Goal: Complete application form: Complete application form

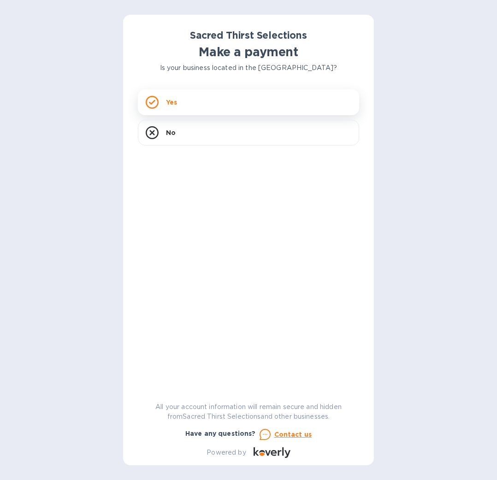
click at [208, 103] on div "Yes" at bounding box center [248, 102] width 221 height 26
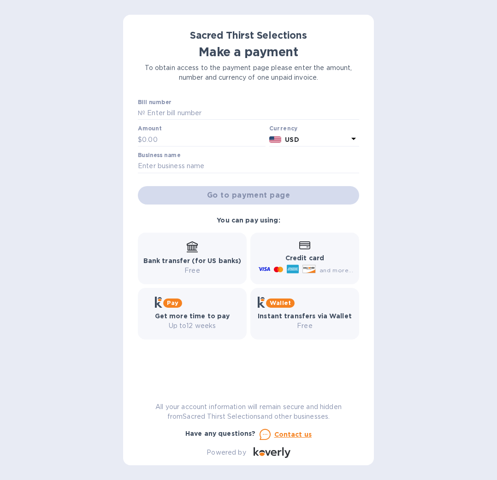
click at [201, 120] on div at bounding box center [248, 121] width 221 height 2
click at [197, 113] on input "text" at bounding box center [252, 113] width 214 height 14
click at [210, 315] on b "Get more time to pay" at bounding box center [192, 315] width 75 height 7
click at [175, 304] on b "Pay" at bounding box center [173, 303] width 12 height 7
click at [176, 304] on b "Pay" at bounding box center [173, 303] width 12 height 7
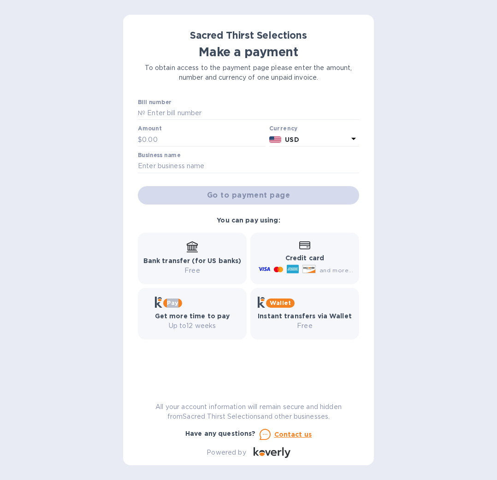
drag, startPoint x: 176, startPoint y: 304, endPoint x: 253, endPoint y: 217, distance: 116.6
click at [177, 303] on b "Pay" at bounding box center [173, 303] width 12 height 7
click at [183, 130] on div "Amount $" at bounding box center [202, 135] width 128 height 21
click at [181, 106] on input "text" at bounding box center [252, 113] width 214 height 14
click at [182, 106] on input "text" at bounding box center [252, 113] width 214 height 14
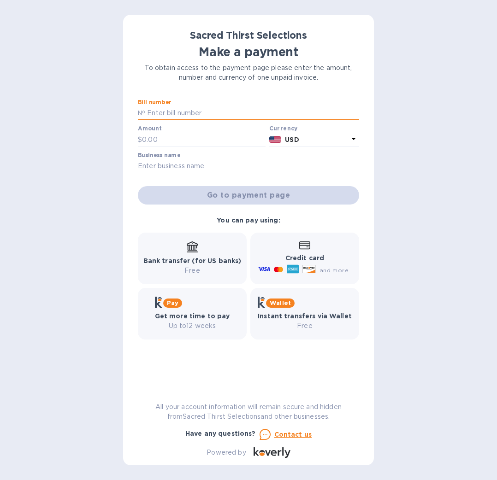
click at [182, 106] on input "text" at bounding box center [252, 113] width 214 height 14
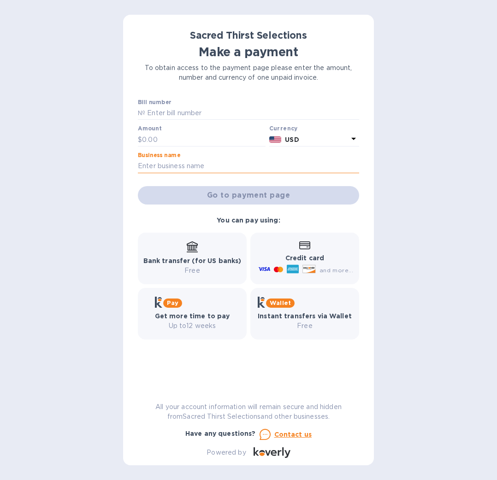
click at [176, 172] on input "text" at bounding box center [248, 166] width 221 height 14
click at [194, 118] on input "text" at bounding box center [252, 113] width 214 height 14
type input "52644"
click at [160, 141] on input "text" at bounding box center [204, 140] width 124 height 14
type input "1,535.20"
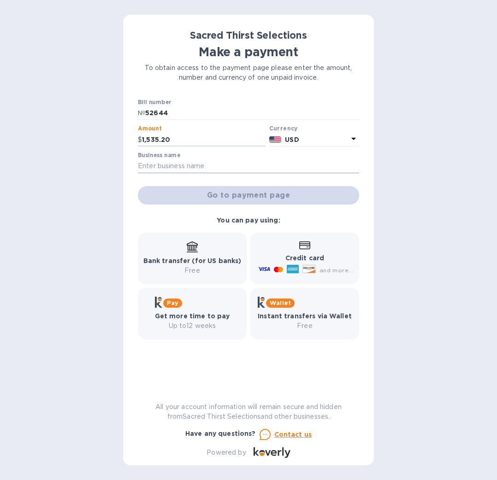
click at [199, 164] on input "text" at bounding box center [248, 166] width 221 height 14
click at [200, 165] on input "text" at bounding box center [248, 166] width 221 height 14
click at [202, 165] on input "text" at bounding box center [248, 166] width 221 height 14
click at [181, 172] on input "text" at bounding box center [248, 166] width 221 height 14
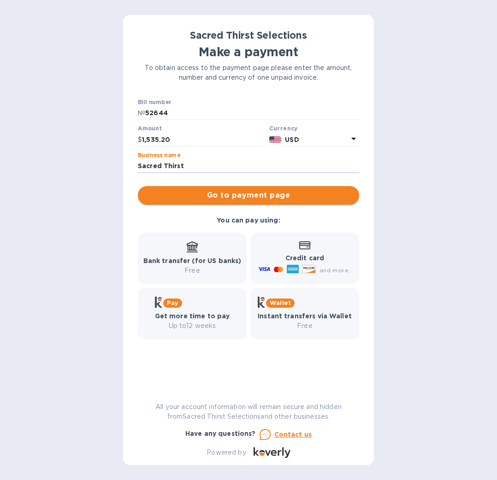
type input "Sacred Thirst"
click at [231, 196] on span "Go to payment page" at bounding box center [248, 195] width 206 height 11
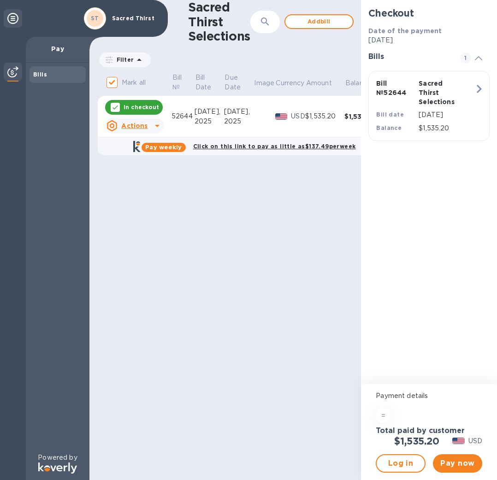
click at [479, 174] on div "Checkout Date of the payment [DATE] Bills 1 Bill № 52644 Sacred Thirst Selectio…" at bounding box center [429, 192] width 136 height 384
click at [257, 147] on b "Click on this link to pay as little as $137.49 per week" at bounding box center [274, 146] width 163 height 7
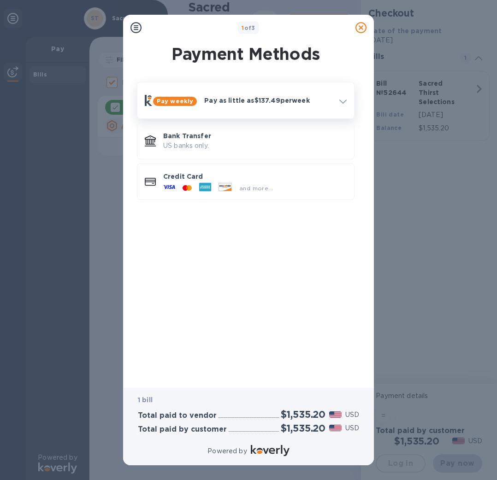
click at [268, 107] on div "Pay as little as $137.49 per week" at bounding box center [267, 100] width 135 height 17
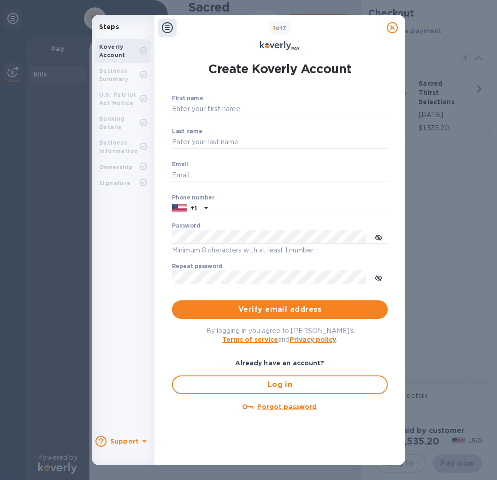
click at [212, 100] on div "First name ​" at bounding box center [280, 111] width 216 height 33
click at [215, 107] on input "First name" at bounding box center [280, 109] width 216 height 14
type input "b@[DOMAIN_NAME]"
click at [219, 140] on input "Last name" at bounding box center [280, 143] width 216 height 14
type input "[PERSON_NAME]"
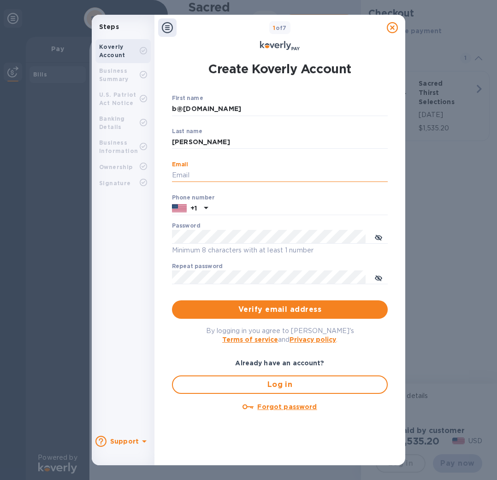
click at [213, 175] on input "Email" at bounding box center [280, 176] width 216 height 14
type input "b@[DOMAIN_NAME]"
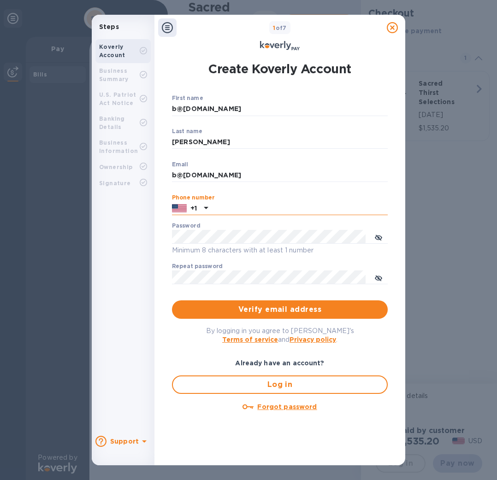
click at [226, 212] on input "text" at bounding box center [300, 209] width 176 height 14
type input "5103253510"
click at [242, 227] on div "Password Minimum 8 characters with at least 1 number" at bounding box center [280, 239] width 216 height 33
click at [0, 480] on com-1password-button at bounding box center [0, 480] width 0 height 0
drag, startPoint x: 427, startPoint y: 121, endPoint x: 430, endPoint y: 116, distance: 6.0
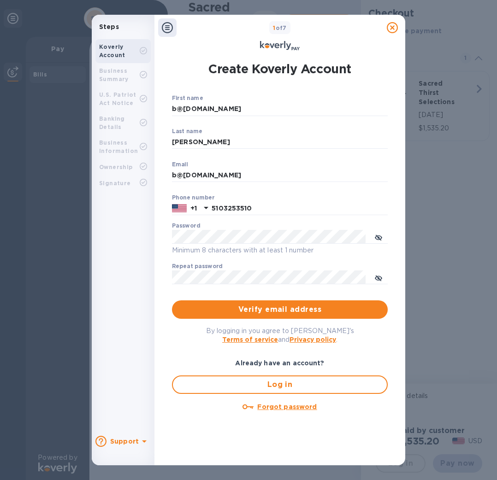
click at [427, 121] on div "Steps Koverly Account Business Summary U.S. Patriot Act Notice Banking Details …" at bounding box center [248, 240] width 497 height 480
drag, startPoint x: 455, startPoint y: 85, endPoint x: 457, endPoint y: 104, distance: 18.9
click at [451, 125] on div "Steps Koverly Account Business Summary U.S. Patriot Act Notice Banking Details …" at bounding box center [248, 240] width 497 height 480
click at [379, 236] on icon "toggle password visibility" at bounding box center [378, 237] width 7 height 7
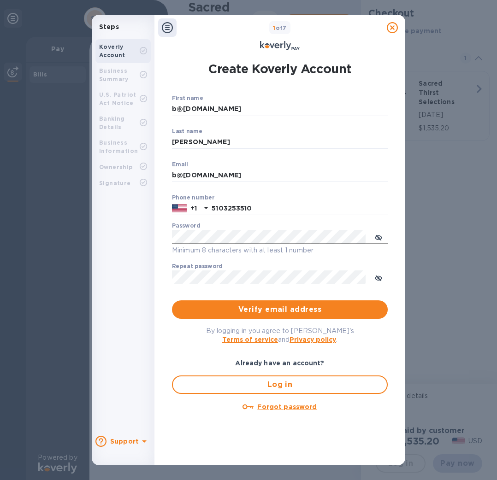
click at [380, 277] on icon "toggle password visibility" at bounding box center [378, 278] width 7 height 5
click at [0, 480] on com-1password-button at bounding box center [0, 480] width 0 height 0
click at [384, 179] on input "b@[DOMAIN_NAME]" at bounding box center [280, 176] width 216 height 14
click at [229, 270] on div "Repeat password ​" at bounding box center [280, 279] width 216 height 33
drag, startPoint x: 236, startPoint y: 292, endPoint x: 234, endPoint y: 285, distance: 7.4
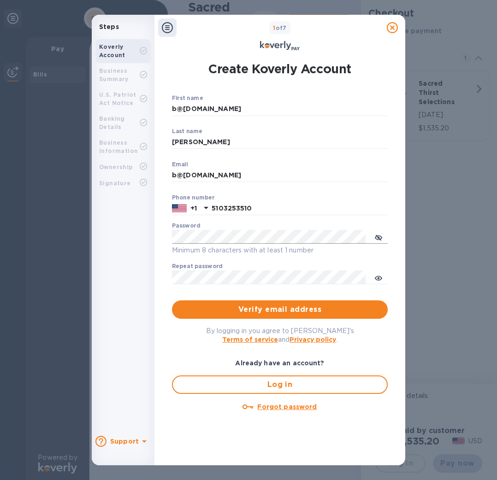
click at [236, 292] on p "​" at bounding box center [280, 291] width 216 height 11
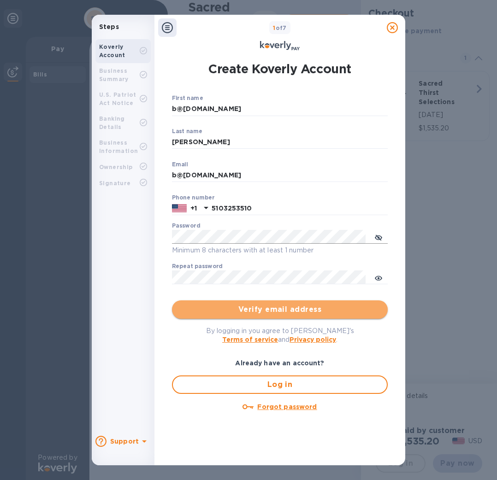
click at [283, 312] on span "Verify email address" at bounding box center [279, 309] width 201 height 11
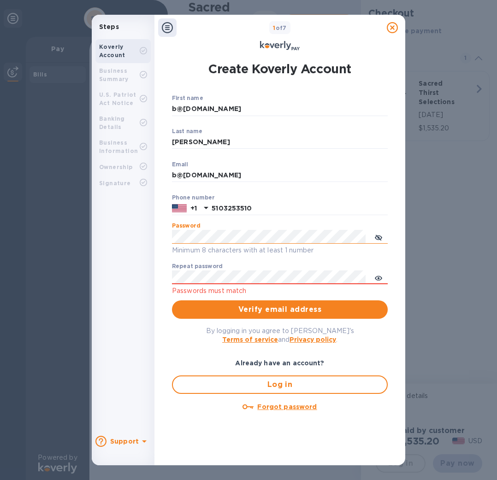
click at [380, 235] on icon "toggle password visibility" at bounding box center [378, 237] width 7 height 7
click at [361, 354] on div "First name b@[DOMAIN_NAME] ​ Last name [PERSON_NAME] ​ Email [EMAIL_ADDRESS][DO…" at bounding box center [280, 276] width 216 height 363
click at [280, 312] on span "Verify email address" at bounding box center [279, 309] width 201 height 11
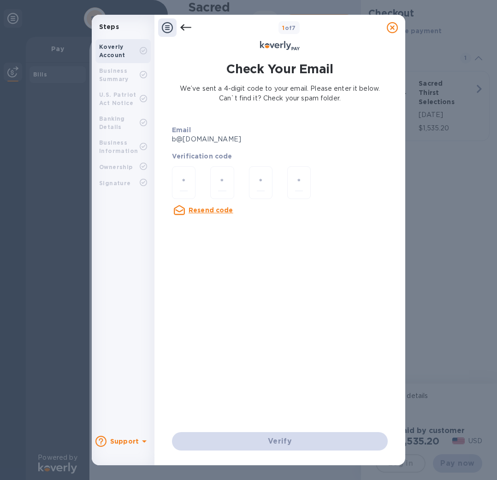
click at [352, 186] on div at bounding box center [280, 183] width 230 height 49
click at [178, 186] on div at bounding box center [184, 182] width 24 height 33
paste input "8"
type input "8"
type input "6"
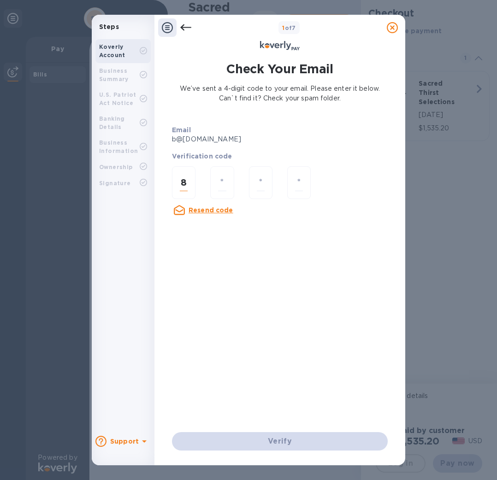
type input "1"
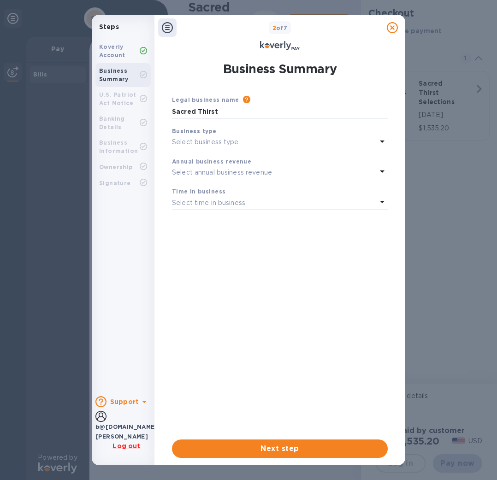
click at [238, 132] on div "Business type" at bounding box center [280, 131] width 216 height 10
click at [238, 94] on div "Legal business name Please provide the legal name that appears on your SS-4 for…" at bounding box center [279, 106] width 223 height 31
click at [467, 28] on div "Steps Koverly Account Business Summary U.S. Patriot Act Notice Banking Details …" at bounding box center [248, 240] width 497 height 480
click at [191, 107] on input "Sacred Thirst" at bounding box center [280, 112] width 216 height 14
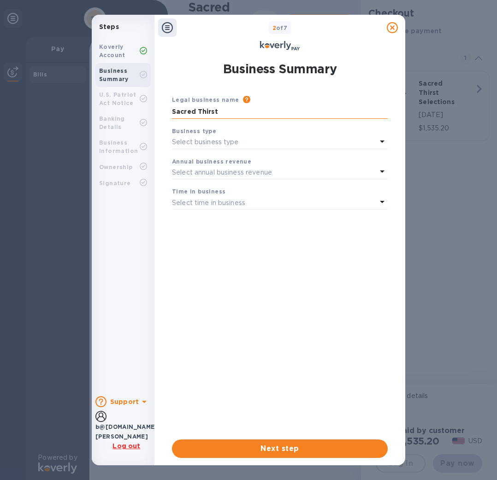
click at [191, 107] on input "Sacred Thirst" at bounding box center [280, 112] width 216 height 14
type input "The European Table"
click at [192, 144] on p "Select business type" at bounding box center [205, 142] width 67 height 10
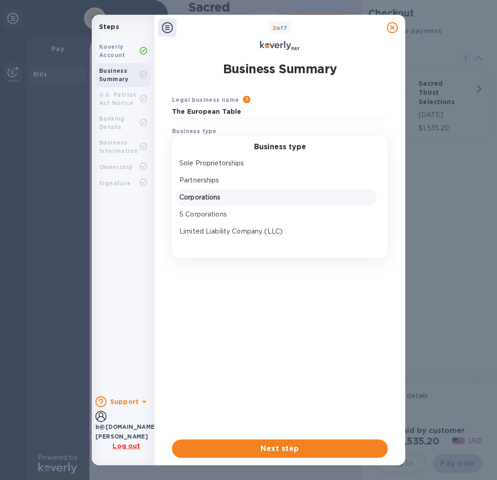
click at [211, 196] on p "Corporations" at bounding box center [276, 198] width 194 height 10
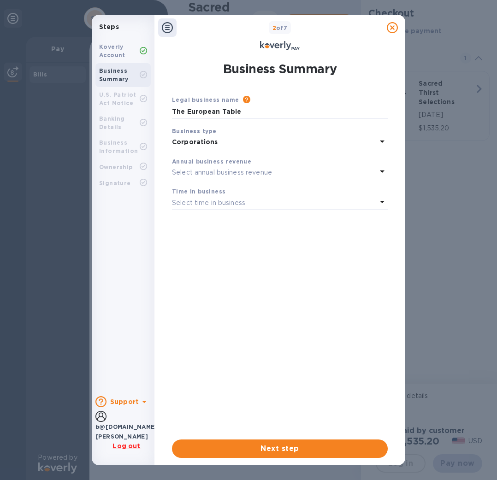
click at [205, 171] on p "Select annual business revenue" at bounding box center [222, 173] width 100 height 10
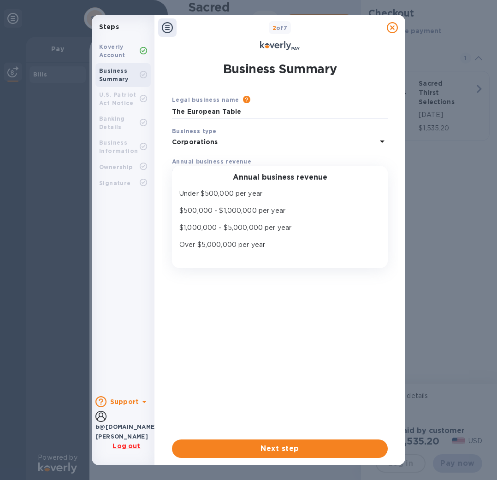
click at [217, 206] on p "$500,000 - $1,000,000 per year" at bounding box center [276, 211] width 194 height 10
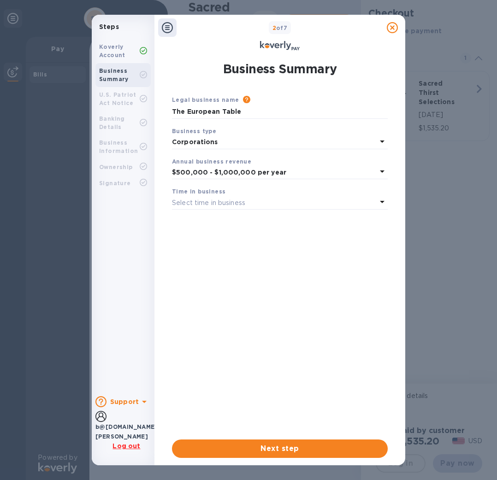
click at [210, 203] on p "Select time in business" at bounding box center [208, 203] width 73 height 10
drag, startPoint x: 206, startPoint y: 259, endPoint x: 212, endPoint y: 259, distance: 6.0
click at [206, 259] on p "3 - 5 years" at bounding box center [276, 258] width 194 height 10
drag, startPoint x: 245, startPoint y: 272, endPoint x: 254, endPoint y: 271, distance: 8.8
click at [245, 272] on div "Legal business name Please provide the legal name that appears on your SS-4 for…" at bounding box center [280, 260] width 216 height 330
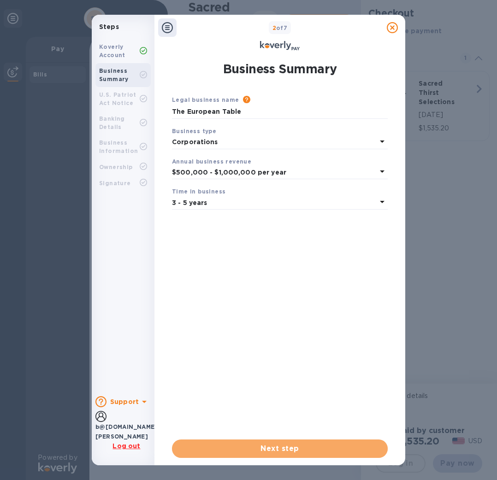
click at [288, 450] on span "Next step" at bounding box center [279, 448] width 201 height 11
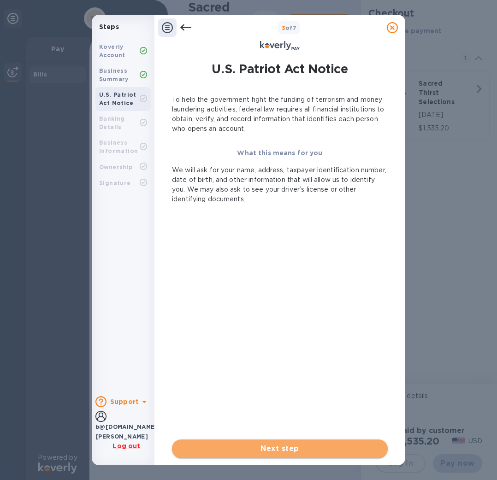
click at [285, 442] on button "Next step" at bounding box center [280, 449] width 216 height 18
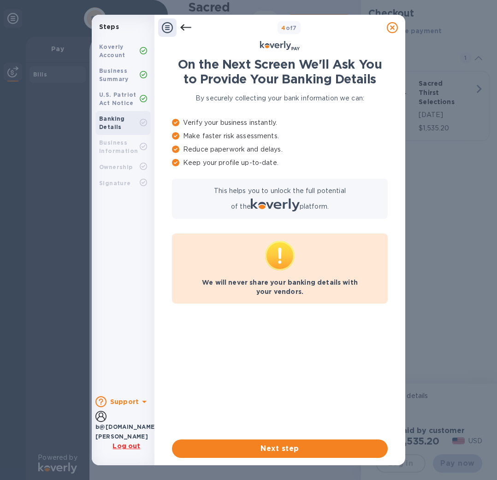
click at [302, 447] on span "Next step" at bounding box center [279, 448] width 201 height 11
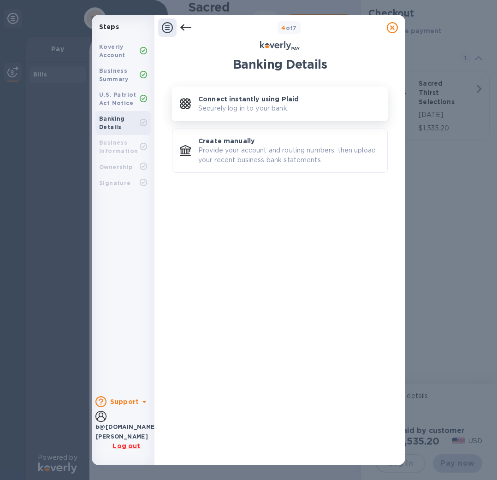
click at [237, 114] on button "Connect instantly using Plaid Securely log in to your bank." at bounding box center [280, 104] width 216 height 35
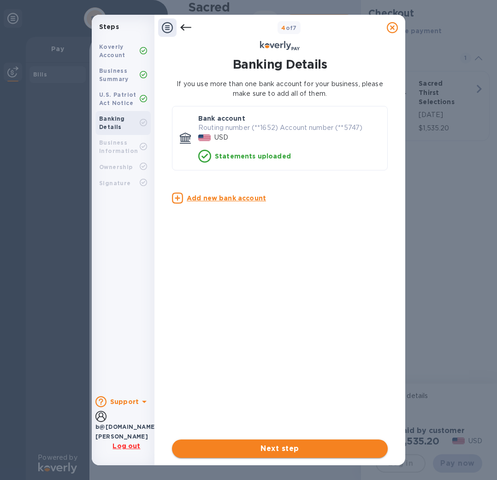
click at [271, 443] on span "Next step" at bounding box center [279, 448] width 201 height 11
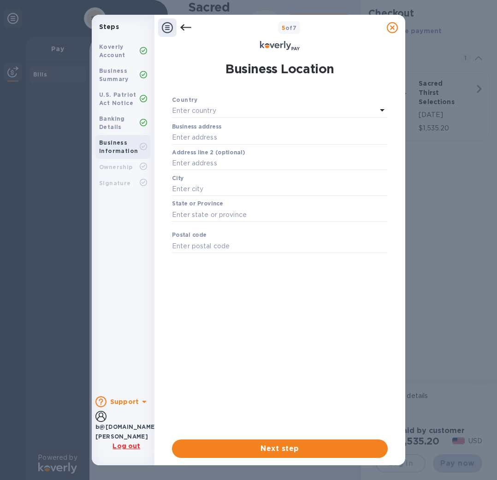
click at [227, 115] on div "Enter country" at bounding box center [274, 111] width 205 height 13
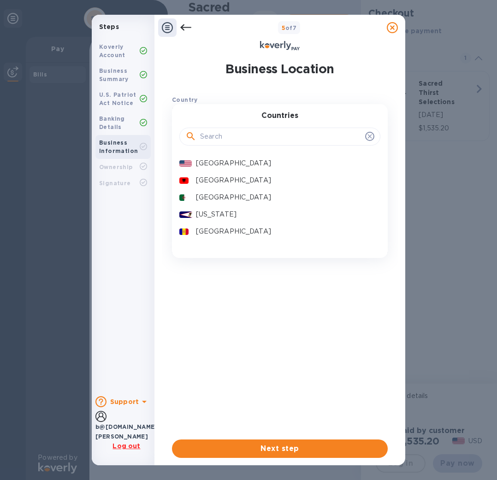
click at [230, 163] on p "[GEOGRAPHIC_DATA]" at bounding box center [284, 164] width 177 height 10
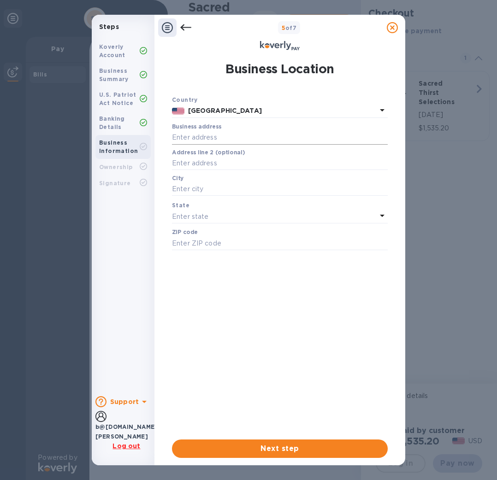
click at [206, 134] on input "text" at bounding box center [280, 138] width 216 height 14
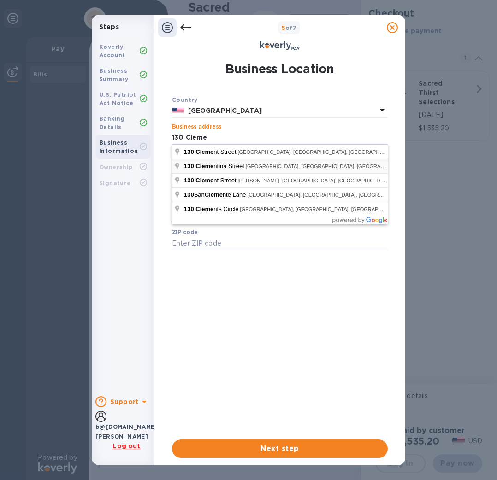
type input "[STREET_ADDRESS][PERSON_NAME]"
type input "[GEOGRAPHIC_DATA]"
type input "94105"
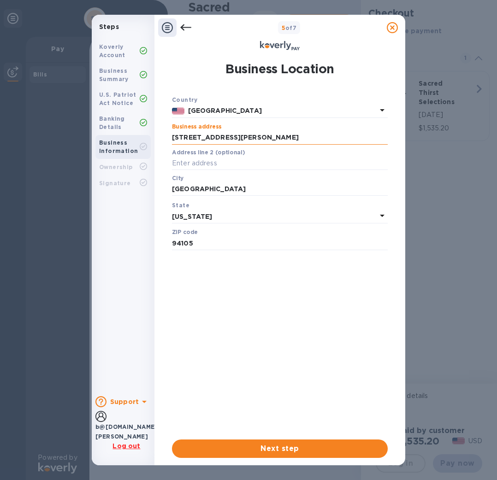
click at [279, 139] on input "[STREET_ADDRESS][PERSON_NAME]" at bounding box center [280, 138] width 216 height 14
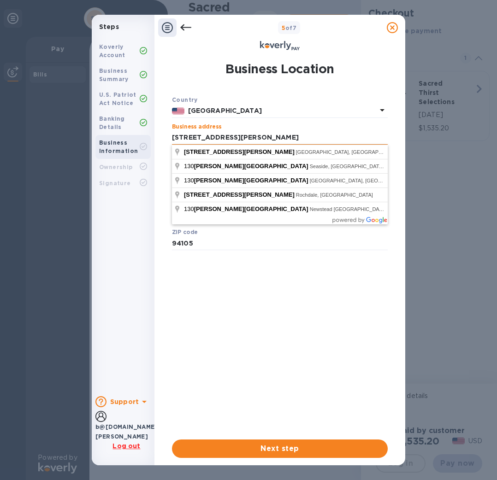
click at [282, 139] on input "[STREET_ADDRESS][PERSON_NAME]" at bounding box center [280, 138] width 216 height 14
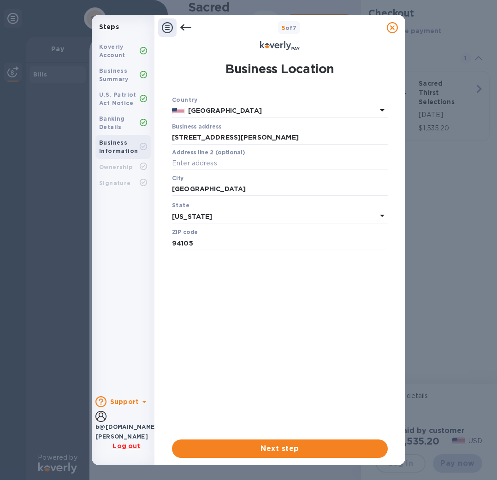
click at [319, 118] on div "Country [GEOGRAPHIC_DATA] Business address [STREET_ADDRESS][PERSON_NAME] ​ Addr…" at bounding box center [280, 175] width 216 height 160
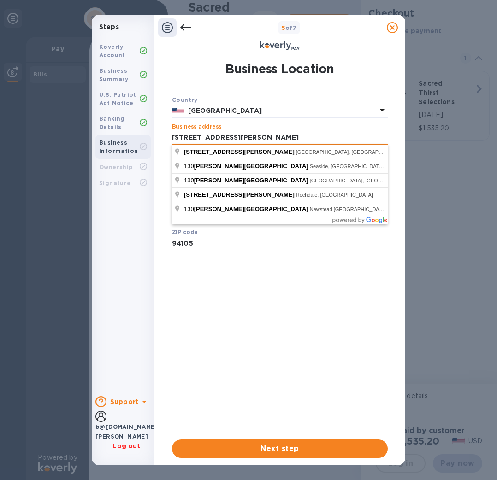
click at [208, 139] on input "[STREET_ADDRESS][PERSON_NAME]" at bounding box center [280, 138] width 216 height 14
drag, startPoint x: 222, startPoint y: 137, endPoint x: 229, endPoint y: 143, distance: 9.2
click at [222, 137] on input "[STREET_ADDRESS][PERSON_NAME]" at bounding box center [280, 138] width 216 height 14
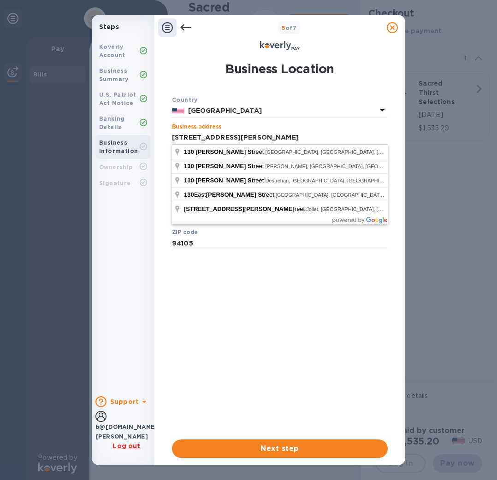
type input "[STREET_ADDRESS][PERSON_NAME]"
click at [307, 102] on div "Country" at bounding box center [280, 100] width 216 height 10
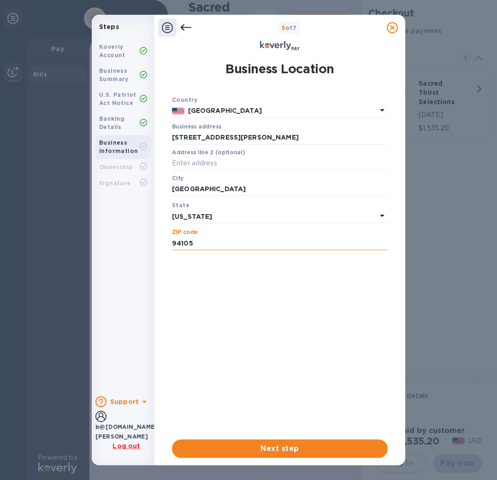
click at [209, 242] on input "94105" at bounding box center [280, 243] width 216 height 14
click at [163, 242] on div "Business Location Country [GEOGRAPHIC_DATA] Business address [STREET_ADDRESS][P…" at bounding box center [280, 258] width 236 height 412
click at [163, 243] on div "Business Location Country [GEOGRAPHIC_DATA] Business address [STREET_ADDRESS][P…" at bounding box center [280, 258] width 236 height 412
click at [196, 242] on input "94105" at bounding box center [280, 243] width 216 height 14
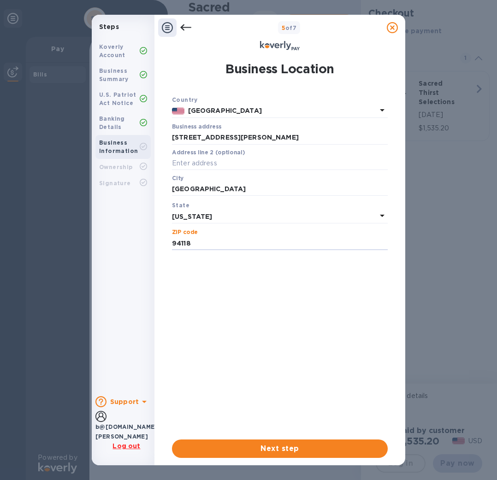
type input "94118"
click at [213, 315] on div "Country [GEOGRAPHIC_DATA] Business address [STREET_ADDRESS][PERSON_NAME] ​ Addr…" at bounding box center [280, 263] width 216 height 337
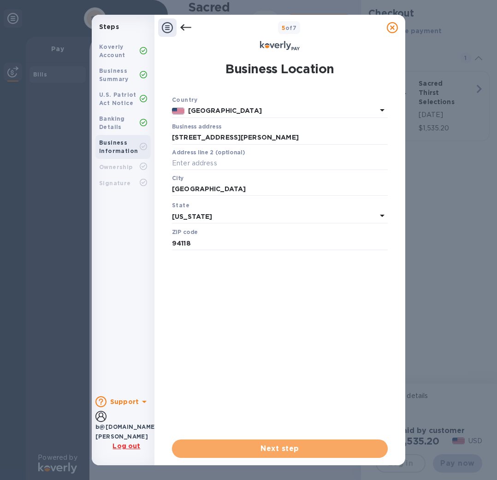
click at [289, 453] on span "Next step" at bounding box center [279, 448] width 201 height 11
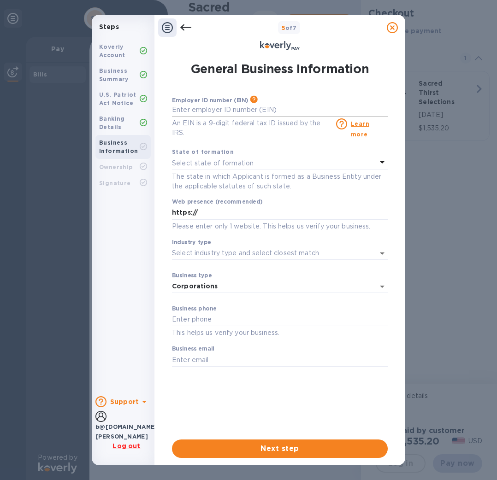
click at [211, 108] on input "text" at bounding box center [280, 110] width 216 height 14
type input "***34"
drag, startPoint x: 214, startPoint y: 200, endPoint x: 219, endPoint y: 200, distance: 5.5
click at [214, 206] on input "https://" at bounding box center [280, 213] width 216 height 14
click at [202, 159] on p "Select state of formation" at bounding box center [213, 164] width 82 height 10
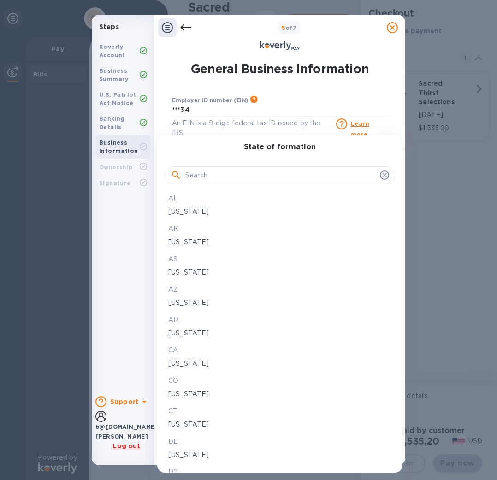
click at [202, 153] on div "State of formation AL [US_STATE] [GEOGRAPHIC_DATA] [US_STATE] [GEOGRAPHIC_DATA]…" at bounding box center [280, 304] width 230 height 323
click at [194, 369] on div "[US_STATE]" at bounding box center [279, 363] width 227 height 13
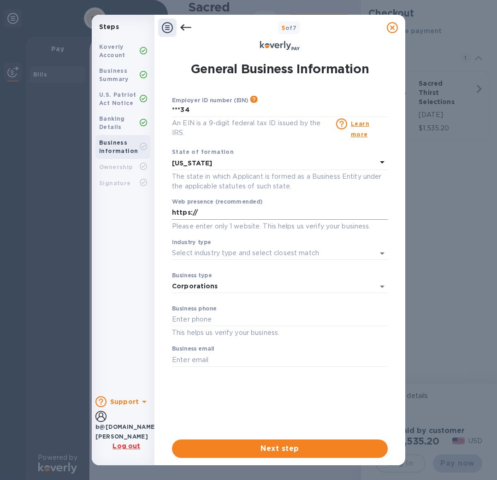
click at [234, 206] on input "https://" at bounding box center [280, 213] width 216 height 14
click at [246, 273] on body "Steps Koverly Account Business Summary U.S. Patriot Act Notice Banking Details …" at bounding box center [248, 240] width 497 height 480
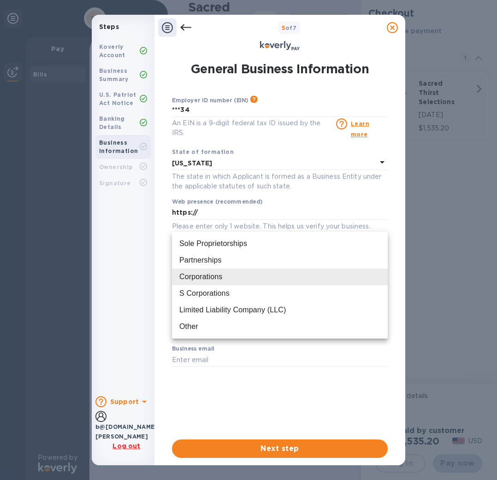
click at [236, 236] on li "Sole Proprietorships" at bounding box center [280, 244] width 216 height 17
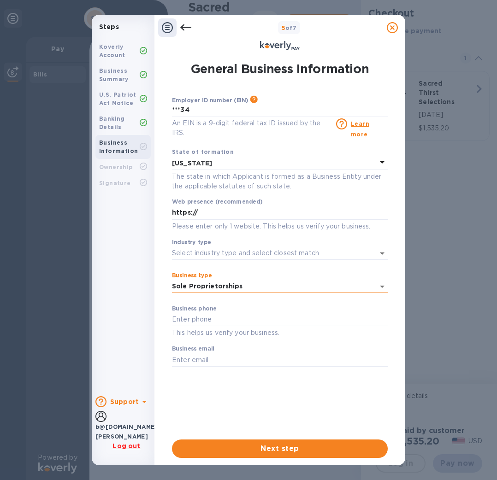
click at [217, 275] on body "Steps Koverly Account Business Summary U.S. Patriot Act Notice Banking Details …" at bounding box center [248, 240] width 497 height 480
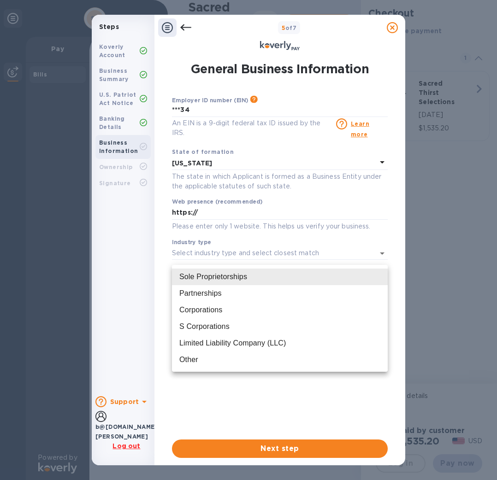
click at [213, 310] on div "Corporations" at bounding box center [200, 310] width 43 height 11
type input "Corporations"
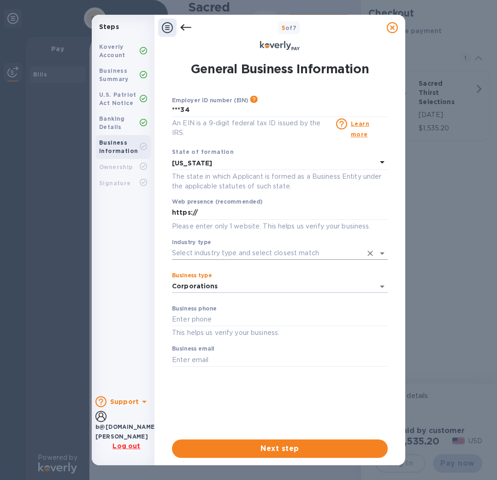
click at [215, 247] on input "Industry type" at bounding box center [267, 253] width 190 height 13
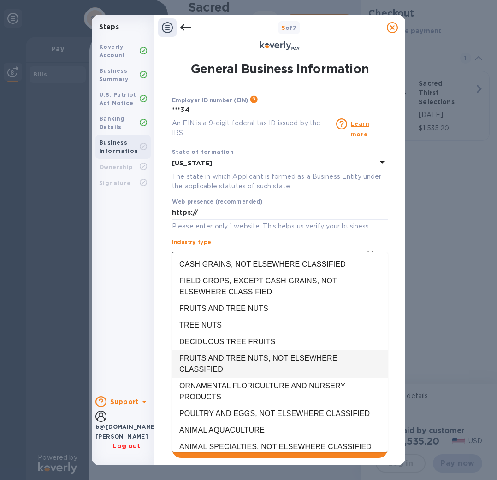
type input "r"
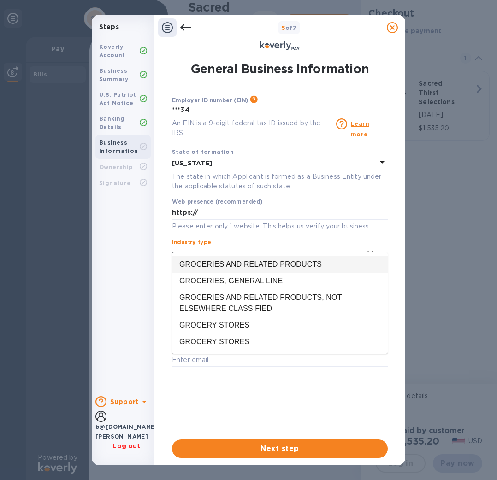
click at [177, 247] on input "grocer" at bounding box center [267, 253] width 190 height 13
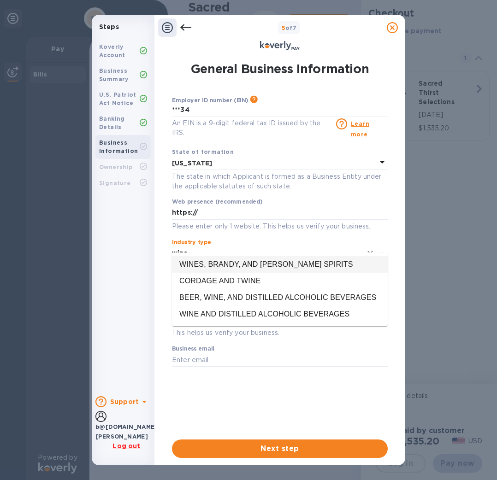
drag, startPoint x: 199, startPoint y: 244, endPoint x: 156, endPoint y: 244, distance: 42.9
click at [156, 244] on div "General Business Information Employer ID number (EIN) Please make sure it match…" at bounding box center [279, 259] width 251 height 414
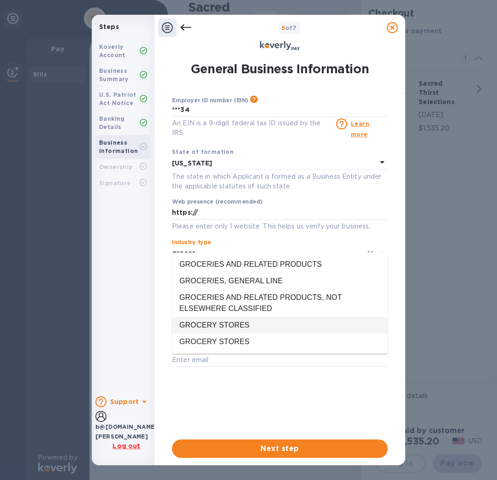
click at [216, 324] on li "GROCERY STORES" at bounding box center [280, 325] width 216 height 17
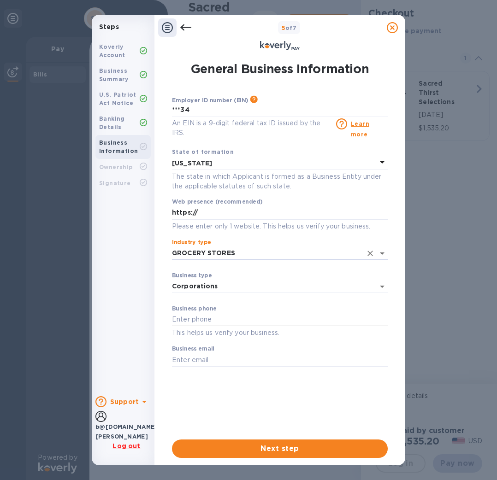
type input "GROCERY STORES"
click at [209, 313] on input "text" at bounding box center [280, 320] width 216 height 14
click at [203, 353] on input "text" at bounding box center [280, 360] width 216 height 14
click at [197, 313] on input "5103253510" at bounding box center [280, 320] width 216 height 14
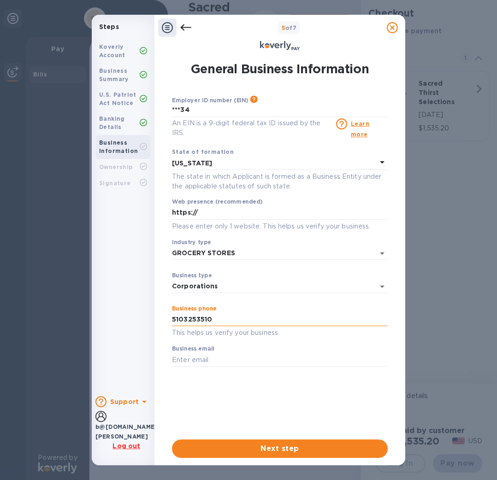
click at [197, 313] on input "5103253510" at bounding box center [280, 320] width 216 height 14
click at [200, 313] on input "415702" at bounding box center [280, 320] width 216 height 14
type input "4157026199"
click at [200, 354] on input "text" at bounding box center [280, 360] width 216 height 14
type input "b@[DOMAIN_NAME]"
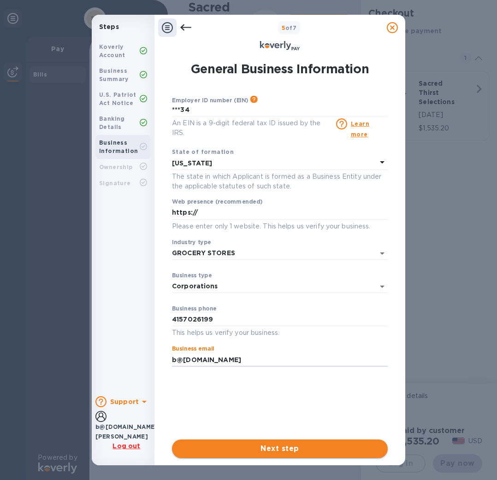
click at [299, 453] on span "Next step" at bounding box center [279, 448] width 201 height 11
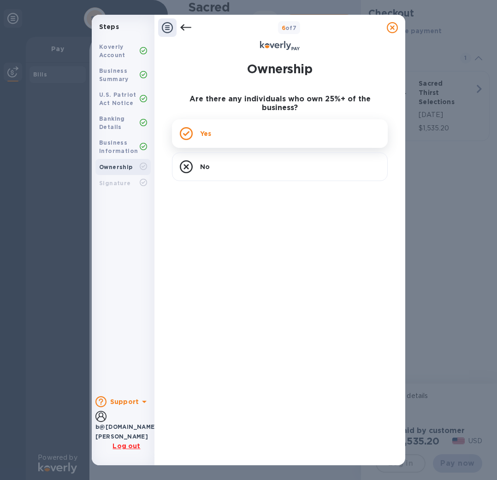
click at [250, 122] on div "Yes" at bounding box center [280, 133] width 216 height 29
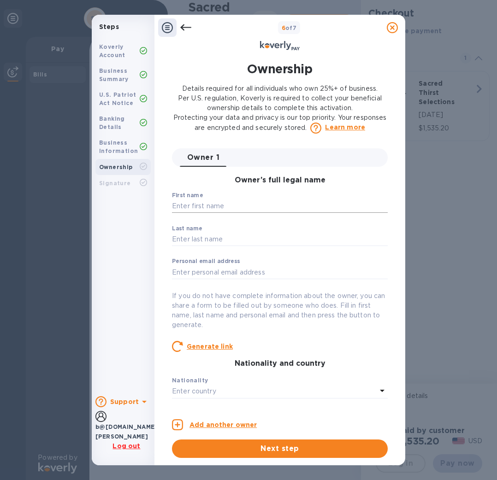
click at [255, 210] on input "text" at bounding box center [280, 207] width 216 height 14
type input "[PERSON_NAME]"
type input "A"
type input "[PERSON_NAME]"
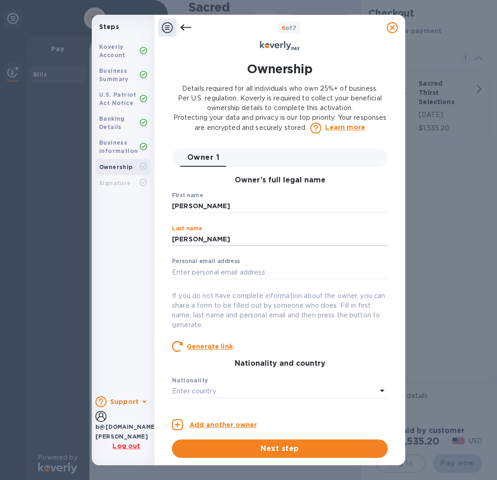
click at [304, 315] on p "If you do not have complete information about the owner, you can share a form t…" at bounding box center [280, 310] width 216 height 39
click at [242, 273] on input "text" at bounding box center [280, 272] width 216 height 14
click at [229, 275] on input "text" at bounding box center [280, 272] width 216 height 14
type input "b@[DOMAIN_NAME]"
click at [332, 334] on div "Owner’s full legal name First name [PERSON_NAME] ​ Last name [PERSON_NAME] ​ Pe…" at bounding box center [280, 294] width 216 height 254
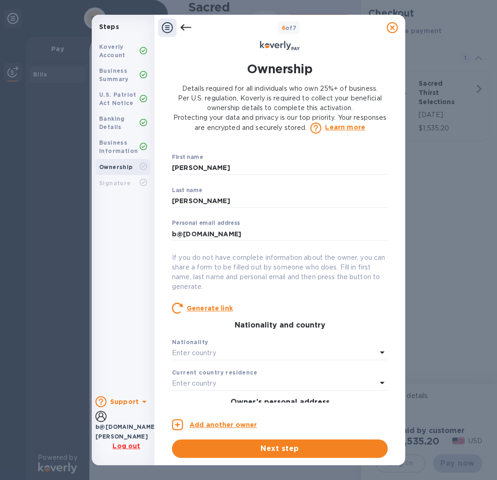
scroll to position [40, 0]
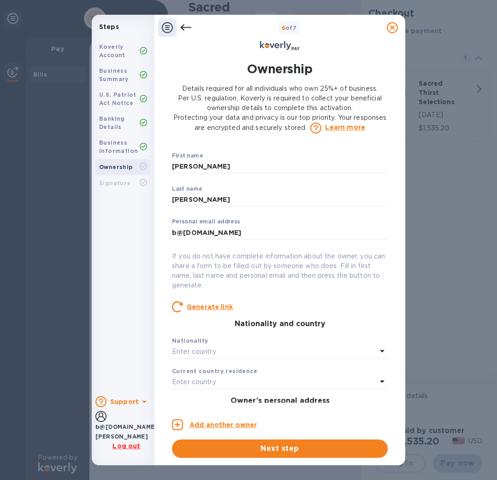
click at [213, 356] on p "Enter country" at bounding box center [194, 352] width 44 height 10
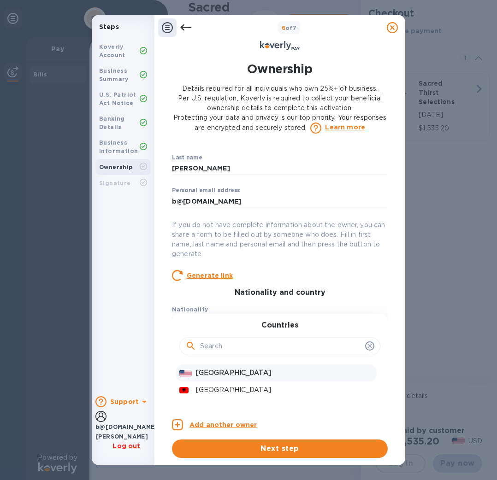
scroll to position [82, 0]
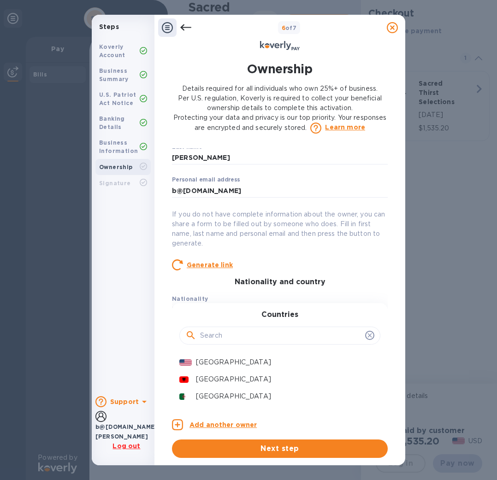
click at [236, 363] on p "[GEOGRAPHIC_DATA]" at bounding box center [284, 363] width 177 height 10
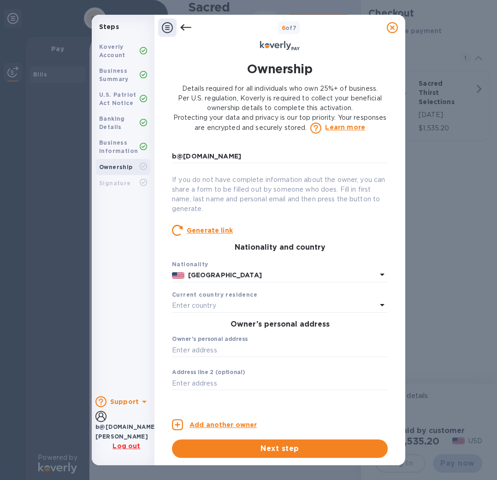
scroll to position [118, 0]
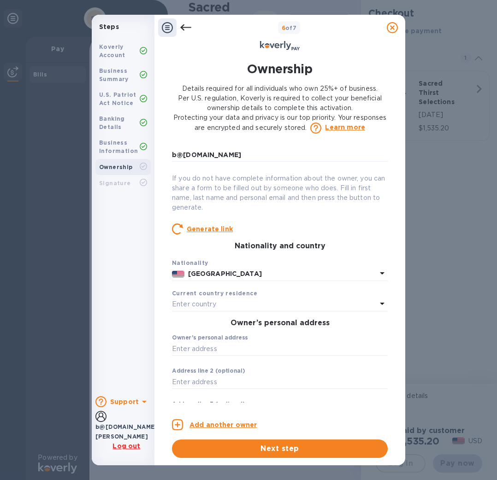
click at [200, 309] on p "Enter country" at bounding box center [194, 305] width 44 height 10
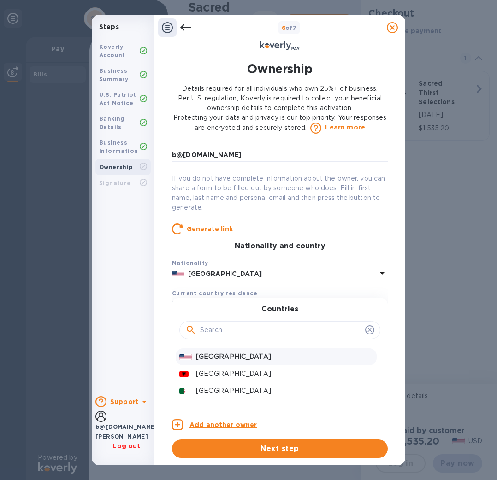
click at [218, 359] on p "[GEOGRAPHIC_DATA]" at bounding box center [284, 357] width 177 height 10
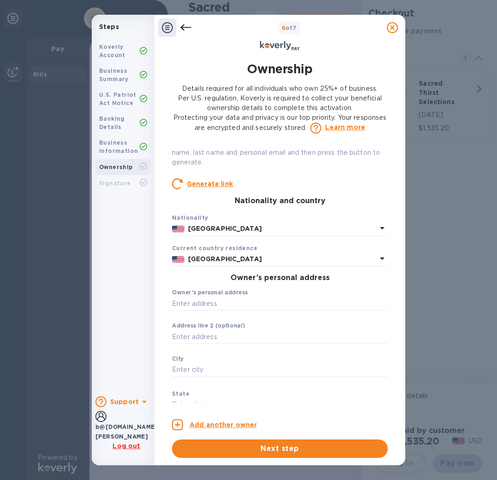
scroll to position [169, 0]
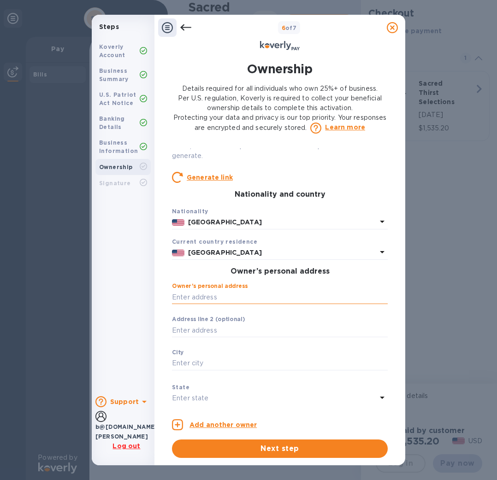
click at [205, 295] on input "text" at bounding box center [280, 297] width 216 height 14
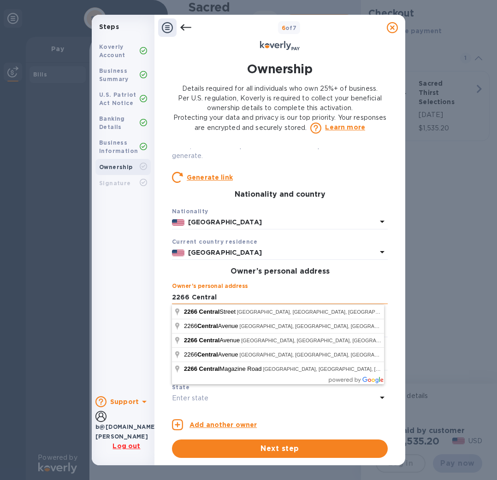
click at [275, 290] on div "Owner’s personal address [STREET_ADDRESS] ​" at bounding box center [280, 299] width 216 height 33
click at [267, 296] on input "2266 Central" at bounding box center [280, 297] width 216 height 14
click at [327, 292] on input "[STREET_ADDRESS]" at bounding box center [280, 297] width 216 height 14
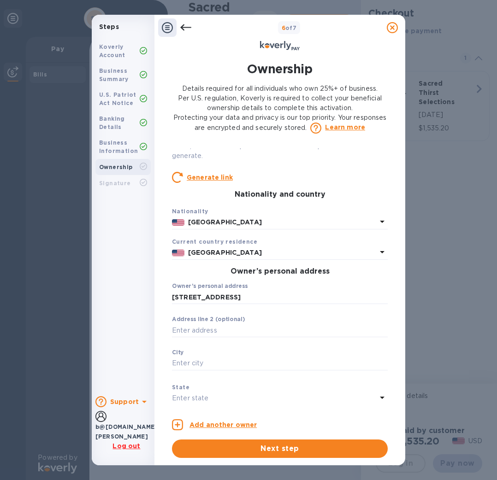
click at [330, 288] on div "Owner’s personal address [STREET_ADDRESS][GEOGRAPHIC_DATA]" at bounding box center [280, 299] width 216 height 33
click at [224, 333] on input "text" at bounding box center [280, 331] width 216 height 14
click at [194, 277] on h3 "Owner’s personal address" at bounding box center [280, 272] width 216 height 9
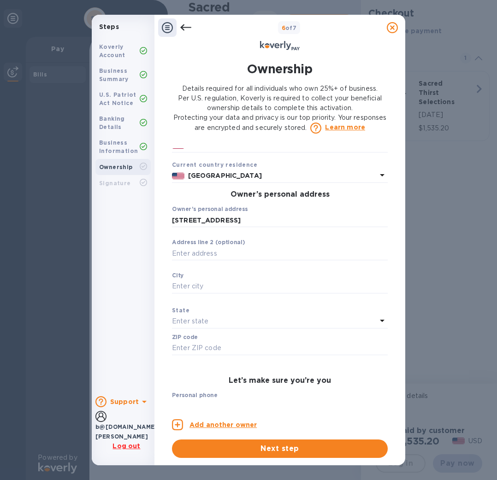
scroll to position [246, 0]
click at [206, 224] on input "[STREET_ADDRESS]" at bounding box center [280, 221] width 216 height 14
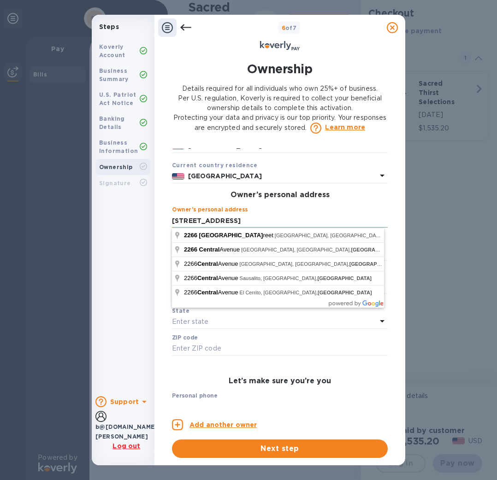
click at [206, 224] on input "[STREET_ADDRESS]" at bounding box center [280, 221] width 216 height 14
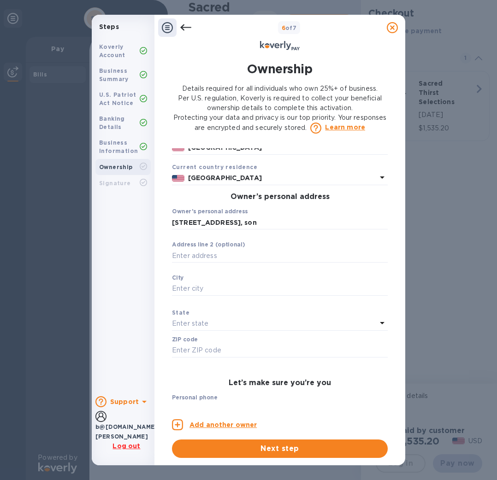
type input "[STREET_ADDRESS]"
type input "Sonoma"
type input "95476"
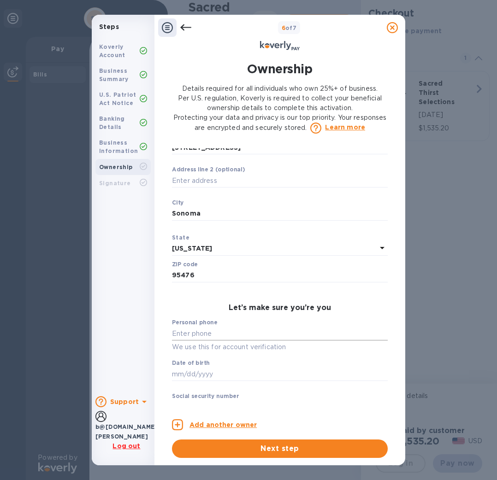
scroll to position [343, 0]
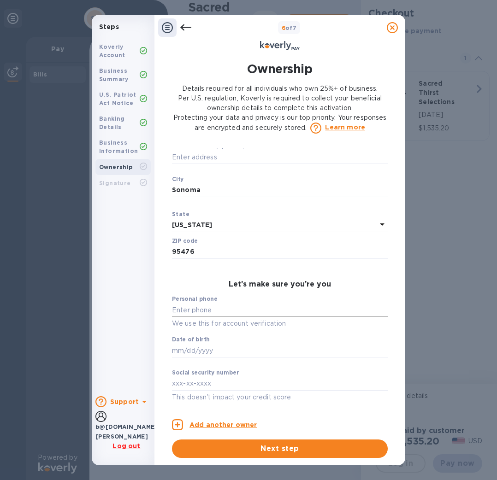
click at [207, 311] on input "text" at bounding box center [280, 310] width 216 height 14
type input "***10"
click at [214, 348] on input "text" at bounding box center [280, 351] width 216 height 14
type input "***69"
click at [195, 390] on input "text" at bounding box center [280, 384] width 216 height 14
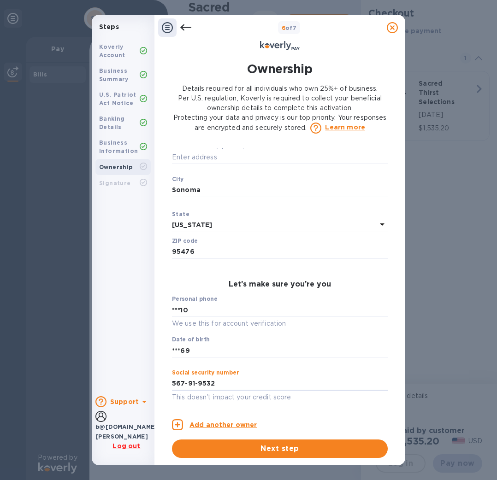
type input "***32"
click at [345, 411] on div "Add another owner Next step" at bounding box center [280, 434] width 216 height 48
click at [289, 455] on button "Next step" at bounding box center [280, 449] width 216 height 18
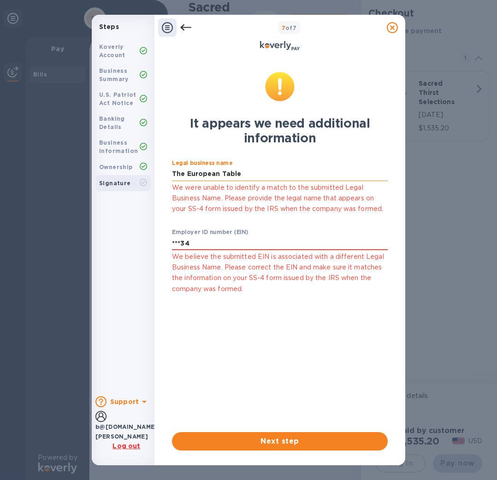
click at [219, 177] on input "The European Table" at bounding box center [280, 174] width 216 height 14
click at [246, 170] on input "The European Table" at bounding box center [280, 174] width 216 height 14
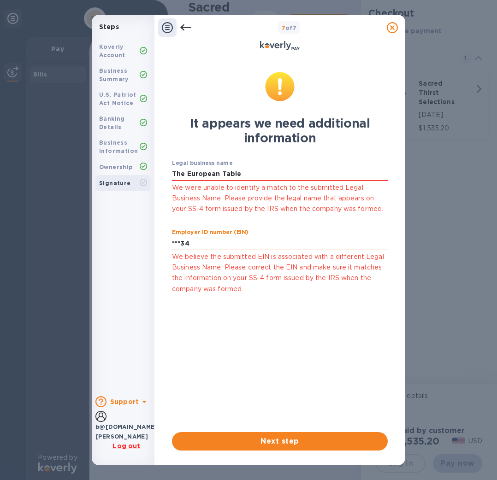
click at [211, 245] on input "***34" at bounding box center [280, 243] width 216 height 14
drag, startPoint x: 228, startPoint y: 242, endPoint x: 160, endPoint y: 241, distance: 67.3
click at [160, 240] on div "It appears we need additional information Legal business name The European Tabl…" at bounding box center [279, 259] width 251 height 414
click at [238, 172] on input "The European Table" at bounding box center [280, 174] width 216 height 14
type input "The European Table Inc"
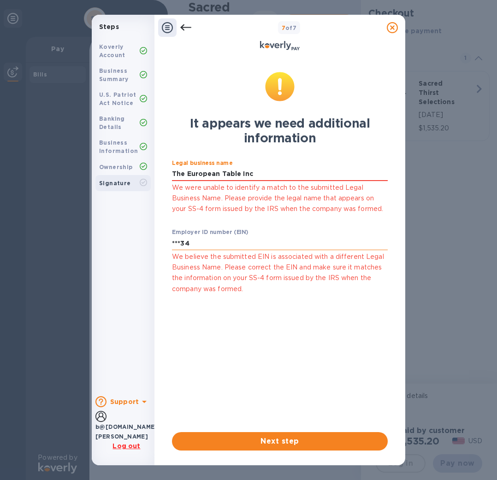
click at [207, 248] on input "***34" at bounding box center [280, 243] width 216 height 14
drag, startPoint x: 174, startPoint y: 239, endPoint x: 130, endPoint y: 238, distance: 44.7
click at [130, 238] on div "Steps Koverly Account Business Summary U.S. Patriot Act Notice Banking Details …" at bounding box center [248, 240] width 313 height 451
click at [225, 238] on input "***34" at bounding box center [280, 243] width 216 height 14
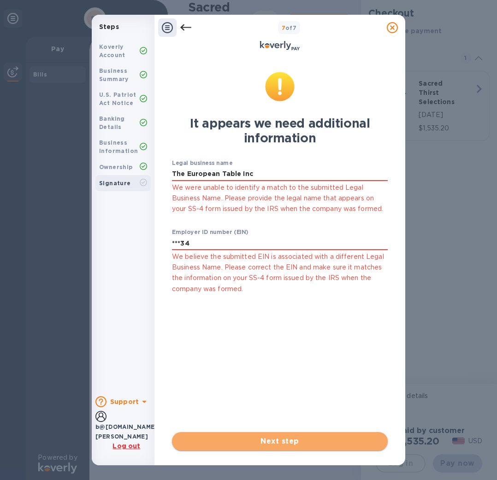
click at [289, 440] on span "Next step" at bounding box center [279, 441] width 201 height 11
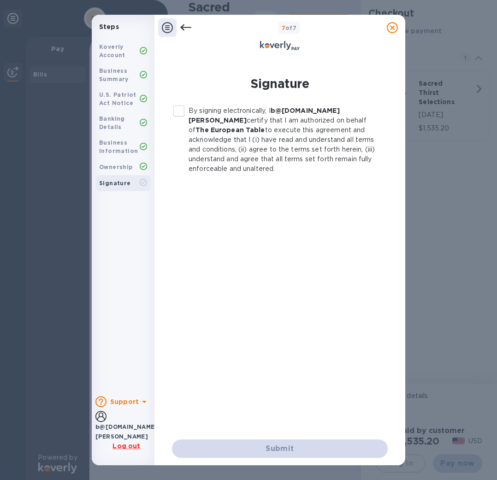
click at [183, 110] on input "By signing electronically, I b@[DOMAIN_NAME] [PERSON_NAME] certify that I am au…" at bounding box center [178, 110] width 19 height 19
checkbox input "true"
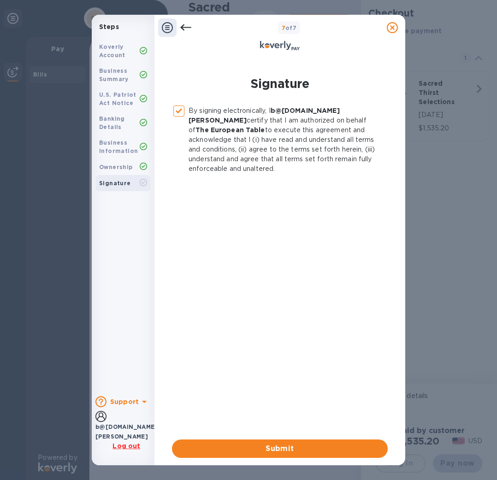
click at [270, 453] on span "Submit" at bounding box center [279, 448] width 201 height 11
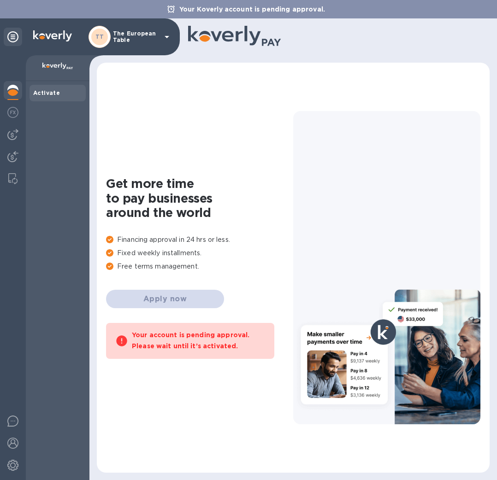
click at [172, 210] on h1 "Get more time to pay businesses around the world" at bounding box center [199, 199] width 187 height 44
click at [60, 94] on div "Activate" at bounding box center [57, 92] width 49 height 9
click at [18, 117] on div at bounding box center [13, 113] width 18 height 20
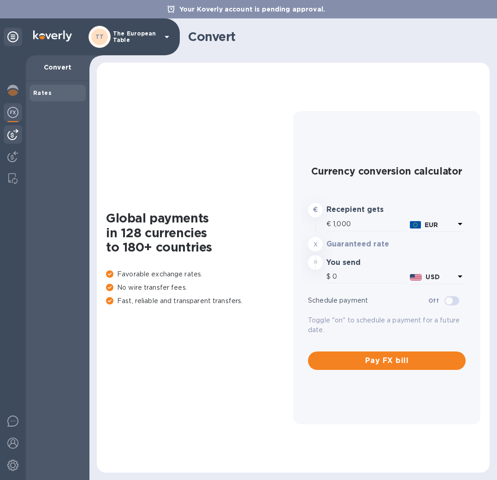
type input "1,187.23"
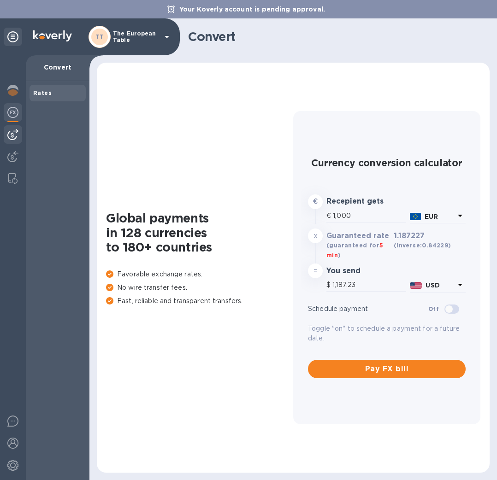
click at [14, 133] on img at bounding box center [12, 134] width 11 height 11
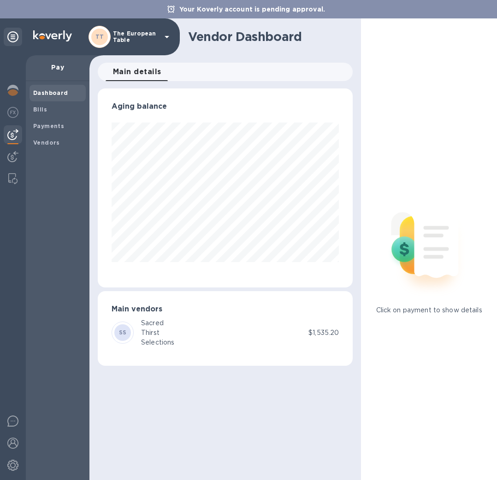
scroll to position [199, 255]
click at [13, 160] on img at bounding box center [12, 156] width 11 height 11
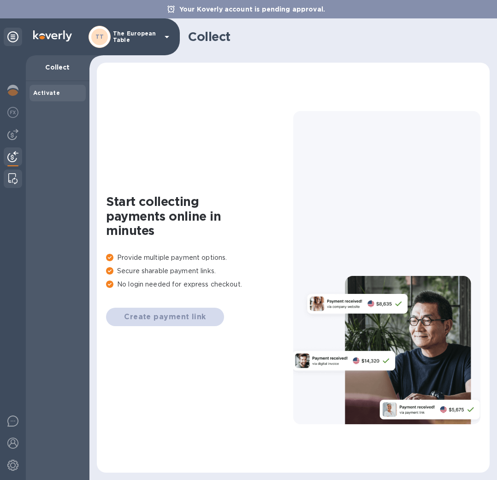
click at [13, 175] on img at bounding box center [12, 178] width 9 height 11
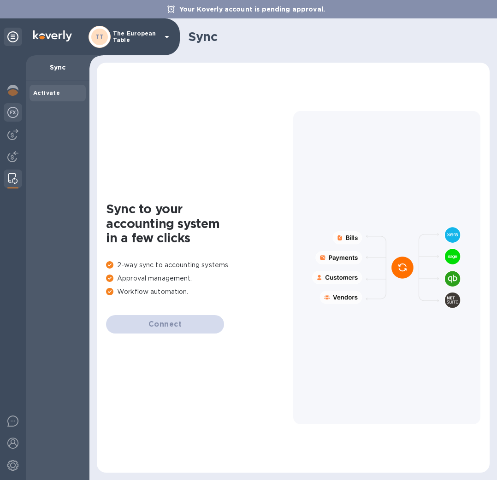
click at [11, 112] on img at bounding box center [12, 112] width 11 height 11
